Goal: Find specific page/section: Find specific page/section

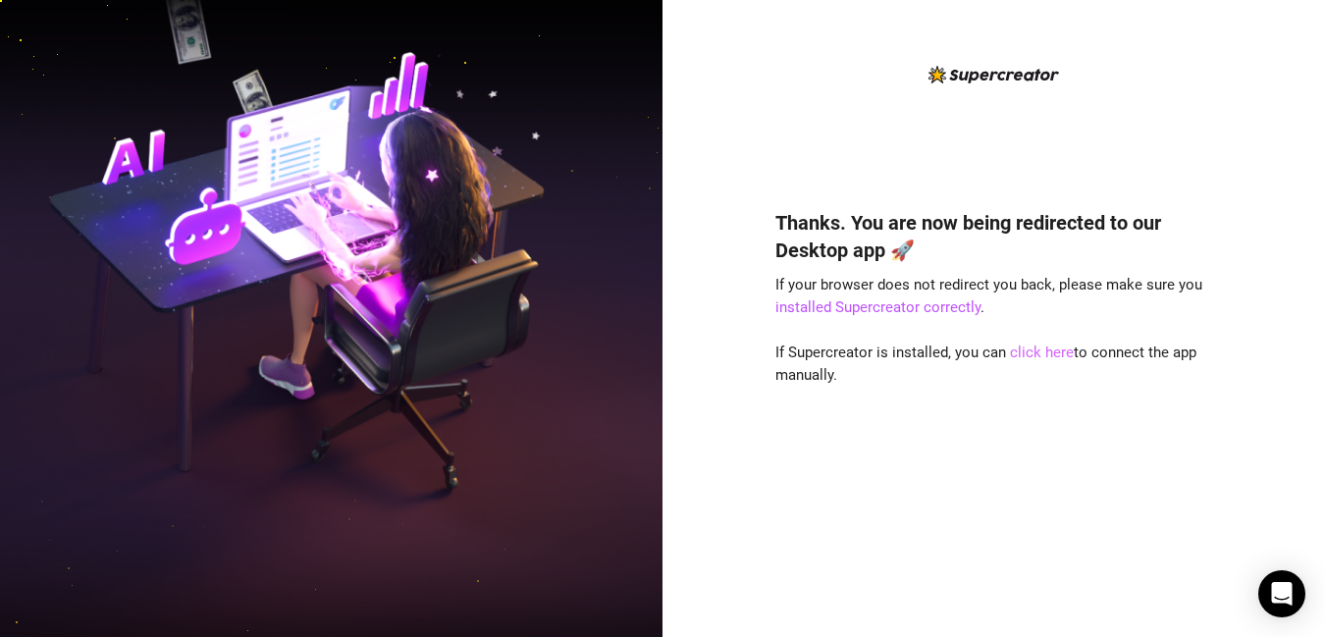
click at [1042, 354] on link "click here" at bounding box center [1042, 353] width 64 height 18
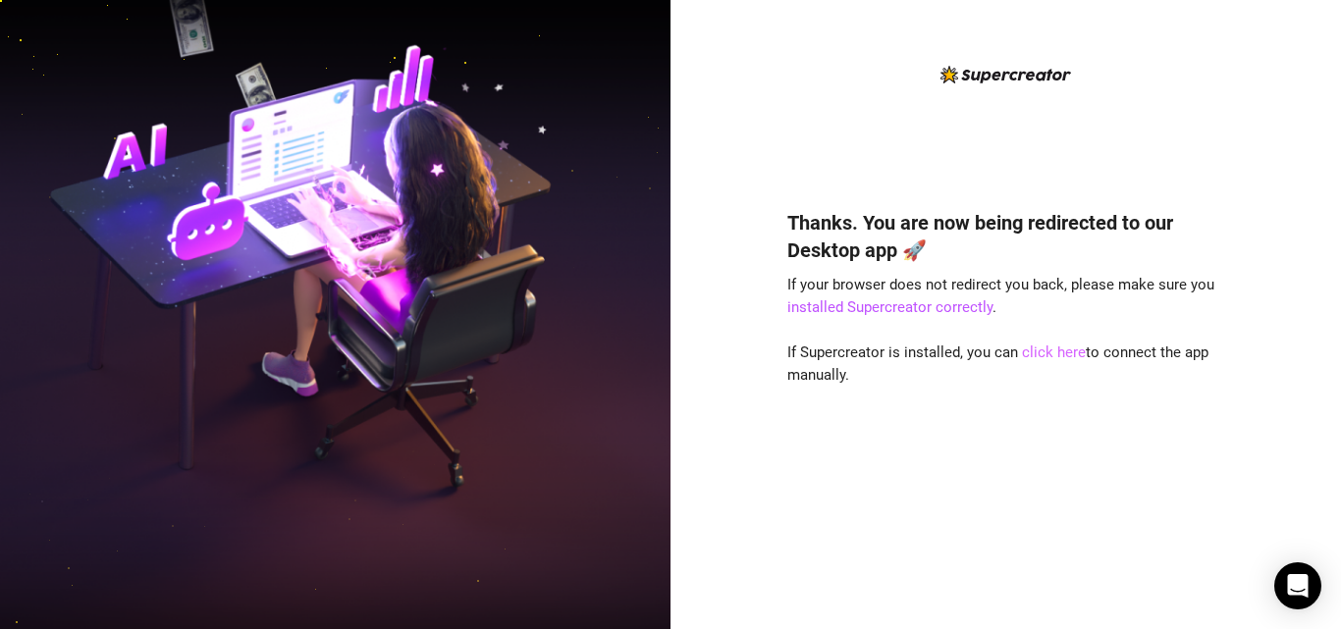
click at [1035, 350] on link "click here" at bounding box center [1054, 353] width 64 height 18
click at [1046, 359] on link "click here" at bounding box center [1054, 353] width 64 height 18
